Goal: Information Seeking & Learning: Learn about a topic

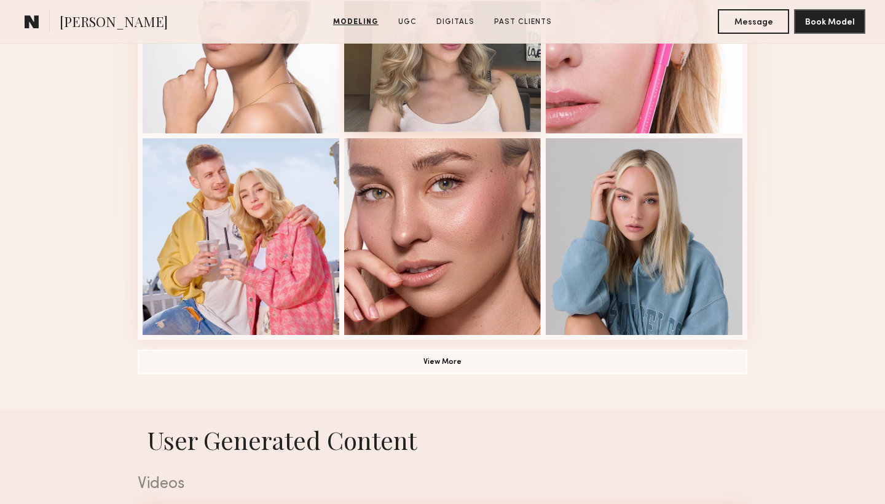
scroll to position [847, 0]
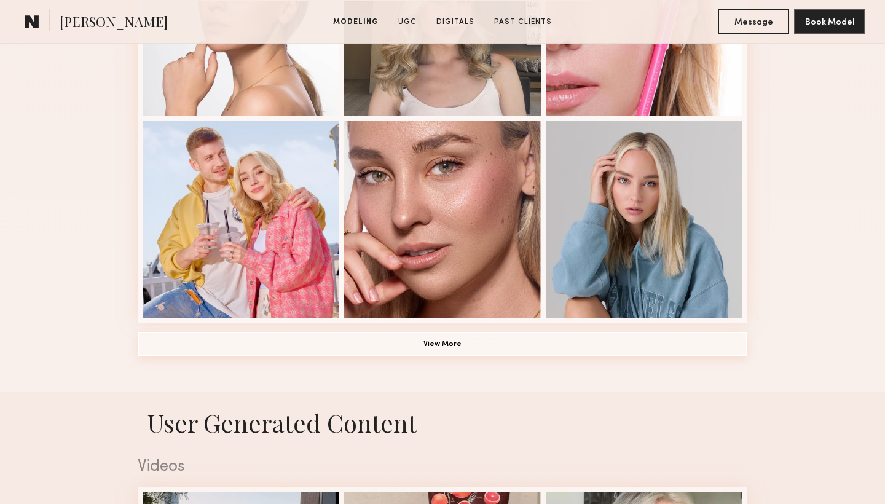
click at [448, 343] on button "View More" at bounding box center [442, 344] width 609 height 25
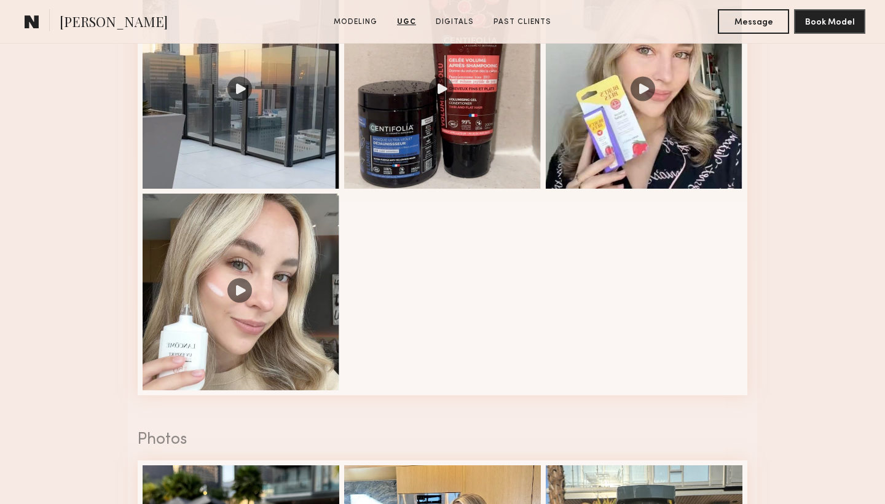
scroll to position [2023, 0]
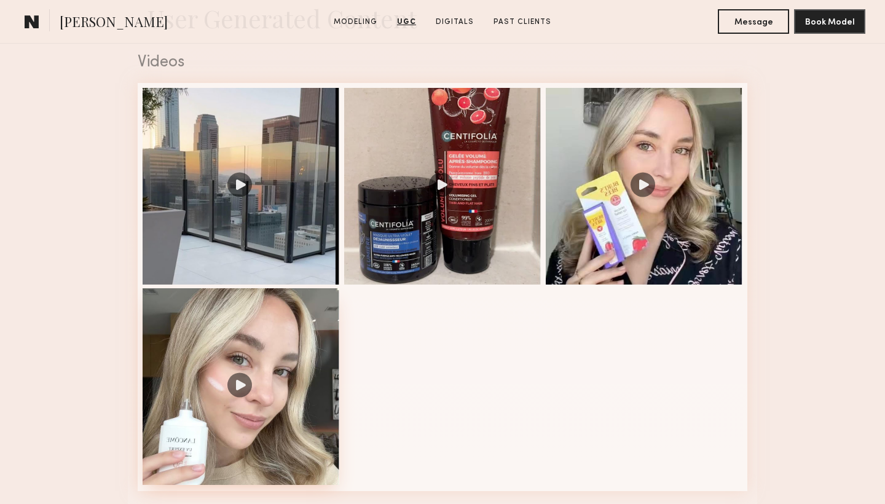
click at [239, 381] on div at bounding box center [241, 386] width 197 height 197
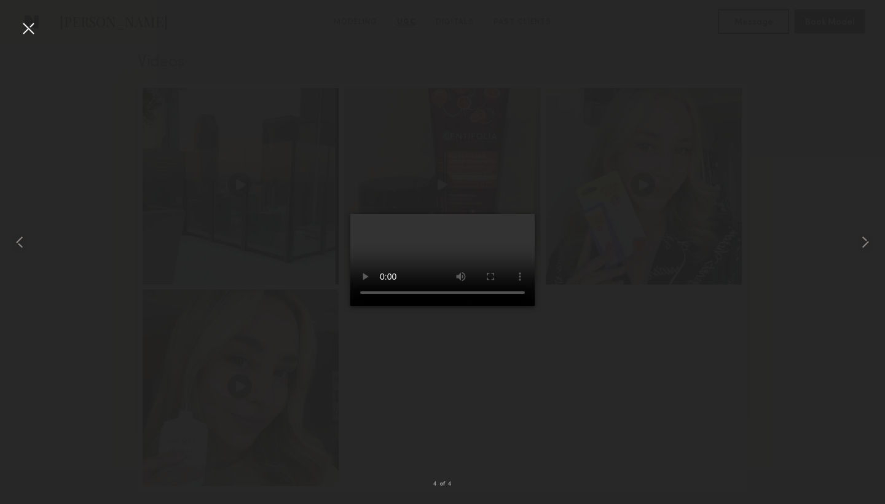
click at [350, 306] on video at bounding box center [442, 260] width 184 height 92
click at [518, 306] on video at bounding box center [442, 260] width 184 height 92
click at [29, 29] on div at bounding box center [28, 28] width 20 height 20
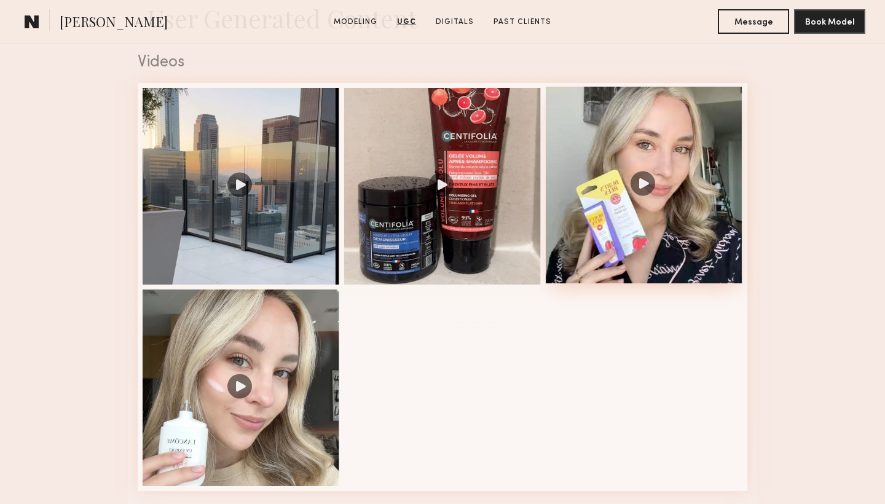
click at [643, 183] on div at bounding box center [644, 185] width 197 height 197
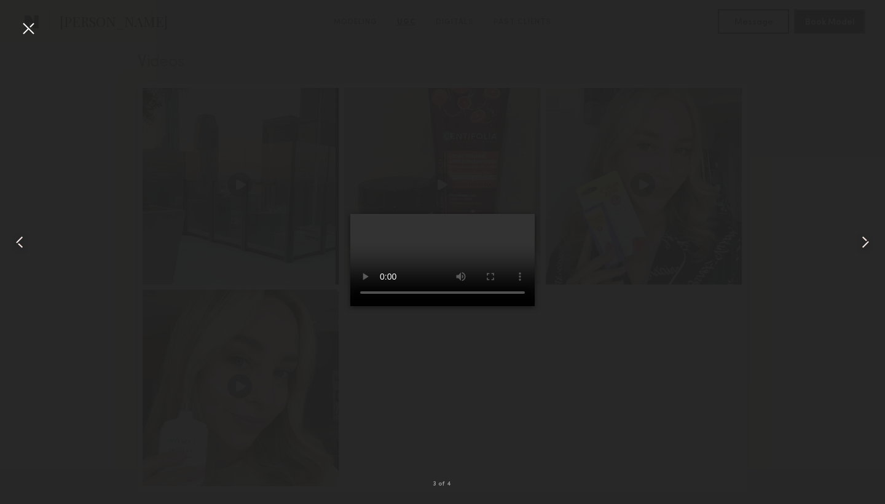
click at [512, 306] on video at bounding box center [442, 260] width 184 height 92
click at [25, 27] on div at bounding box center [28, 28] width 20 height 20
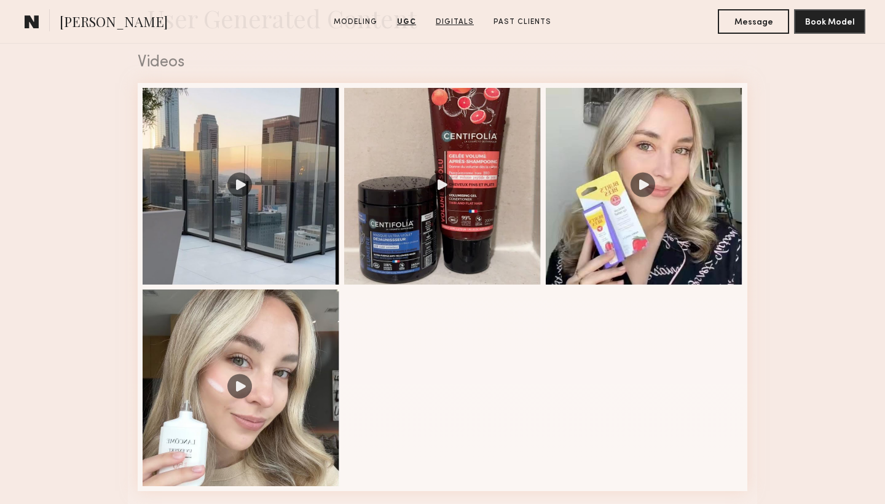
click at [461, 19] on link "Digitals" at bounding box center [455, 22] width 48 height 11
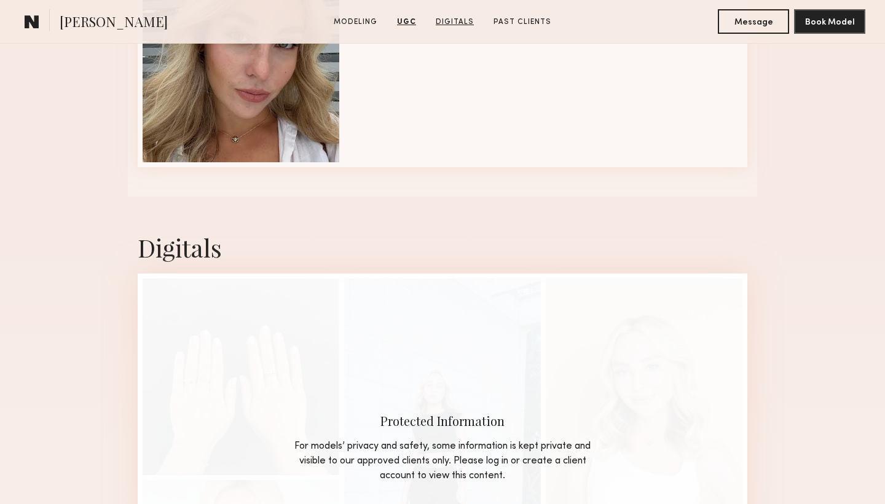
scroll to position [2942, 0]
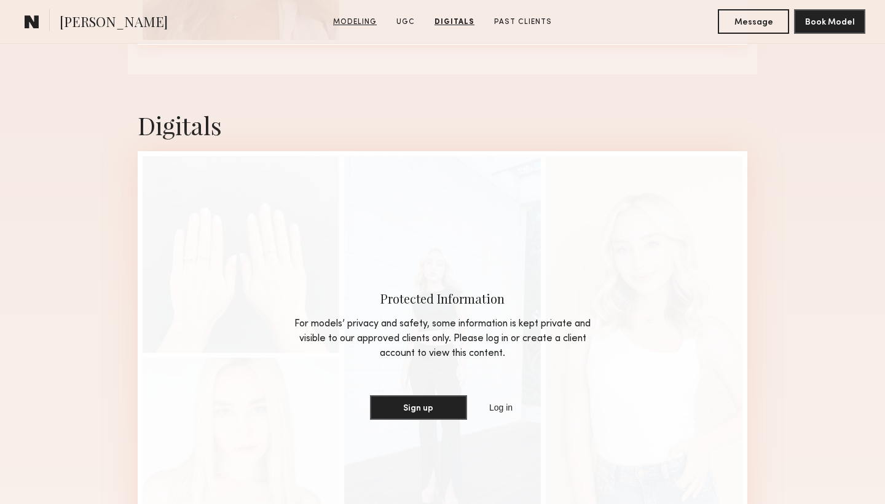
click at [353, 23] on link "Modeling" at bounding box center [354, 22] width 53 height 11
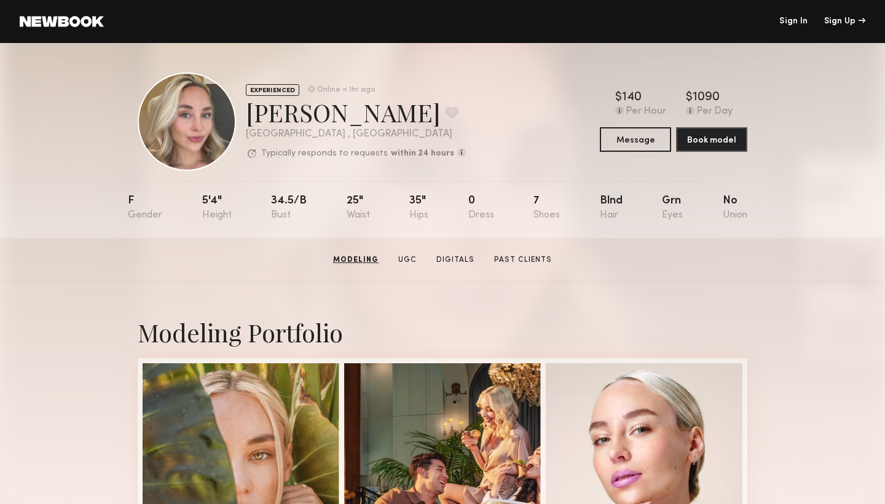
scroll to position [0, 0]
click at [91, 20] on link at bounding box center [62, 21] width 84 height 11
